Goal: Transaction & Acquisition: Download file/media

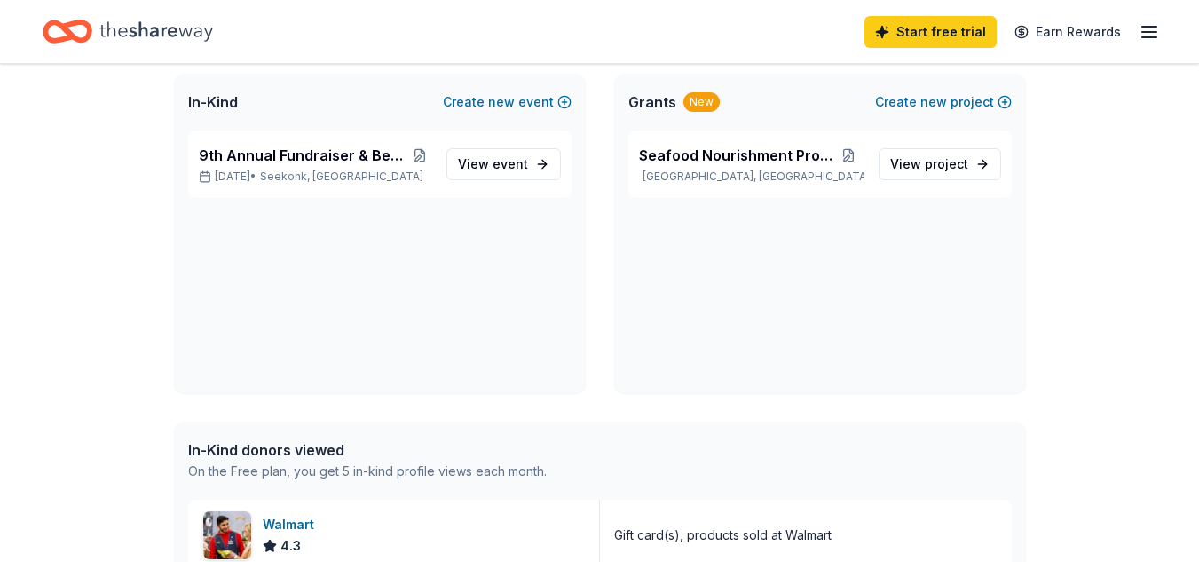
scroll to position [95, 0]
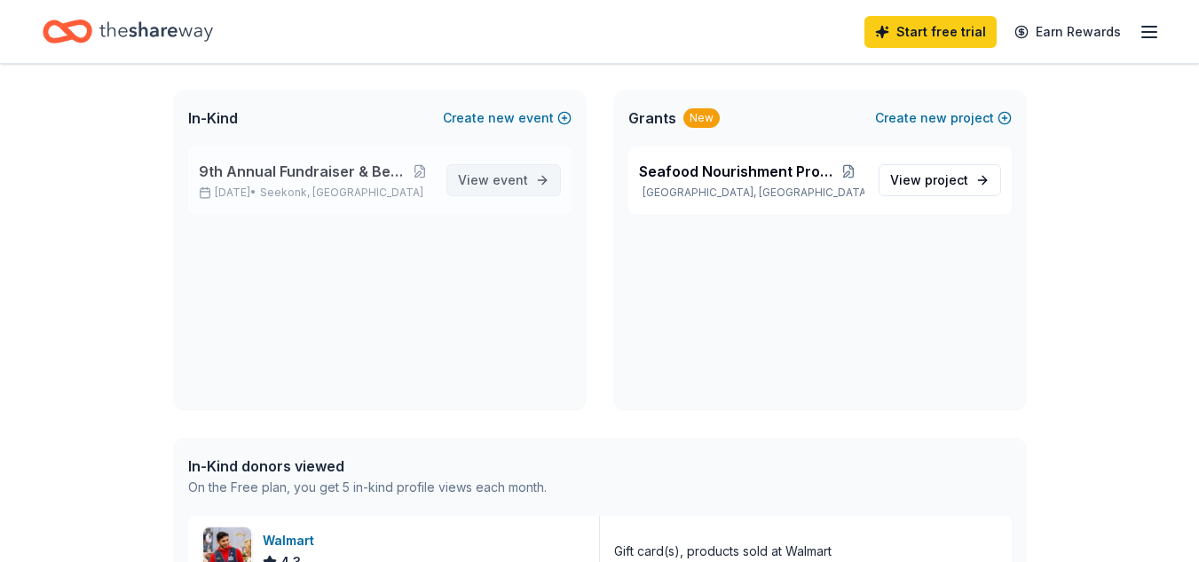
click at [487, 182] on span "View event" at bounding box center [493, 180] width 70 height 21
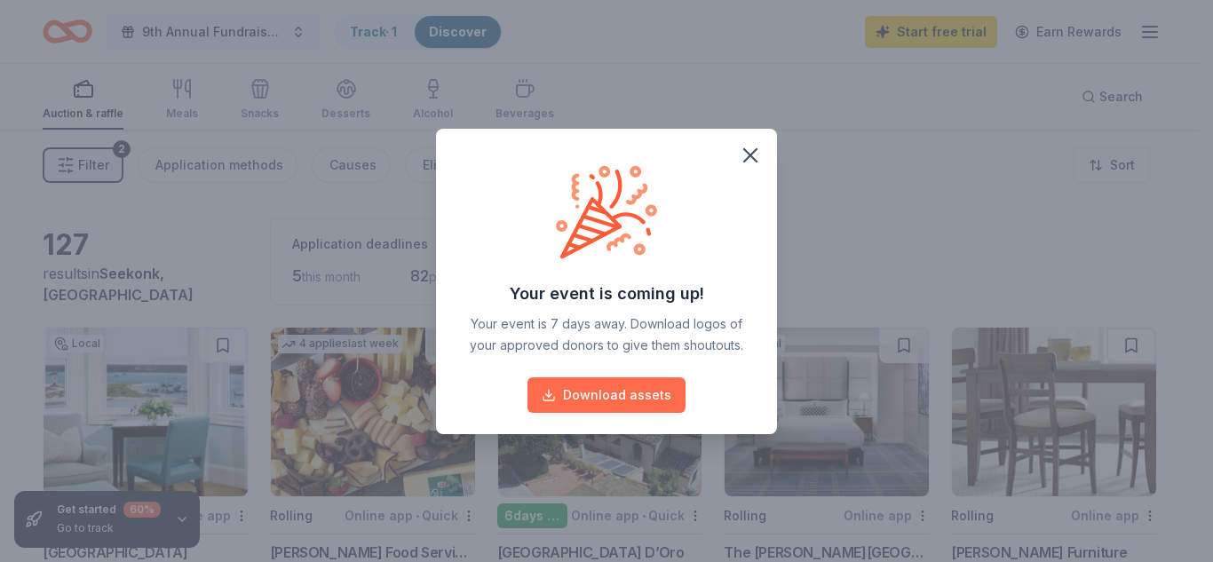
click at [597, 392] on button "Download assets" at bounding box center [606, 395] width 158 height 36
click at [747, 147] on icon "button" at bounding box center [750, 155] width 25 height 25
